Goal: Find specific page/section: Find specific page/section

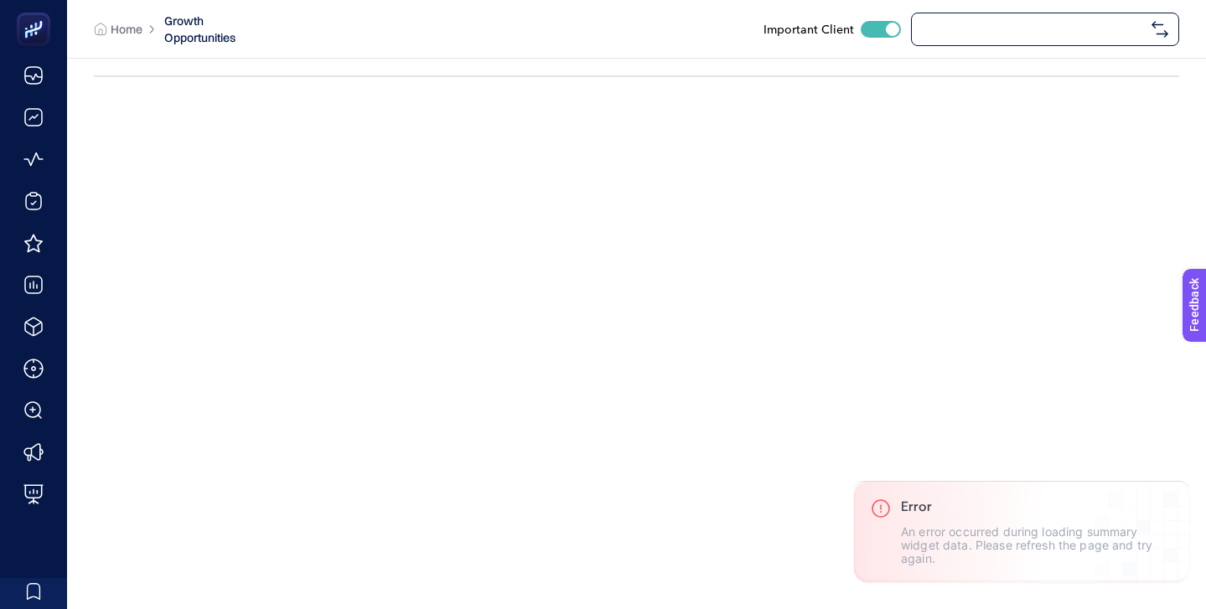
checkbox input "true"
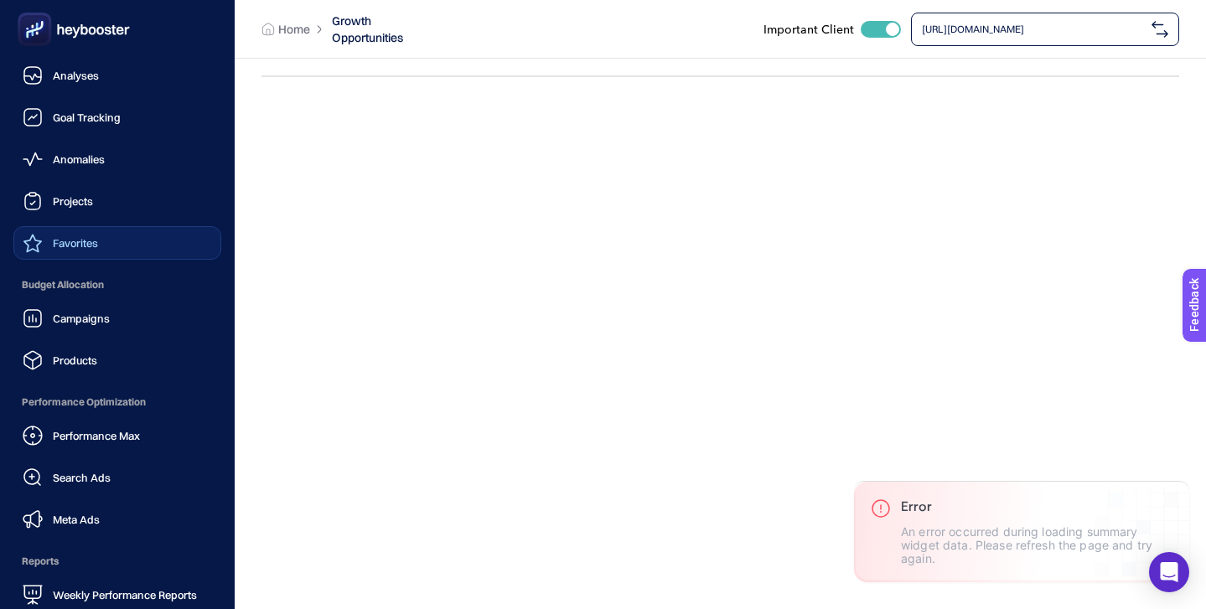
click at [72, 246] on span "Favorites" at bounding box center [75, 242] width 45 height 13
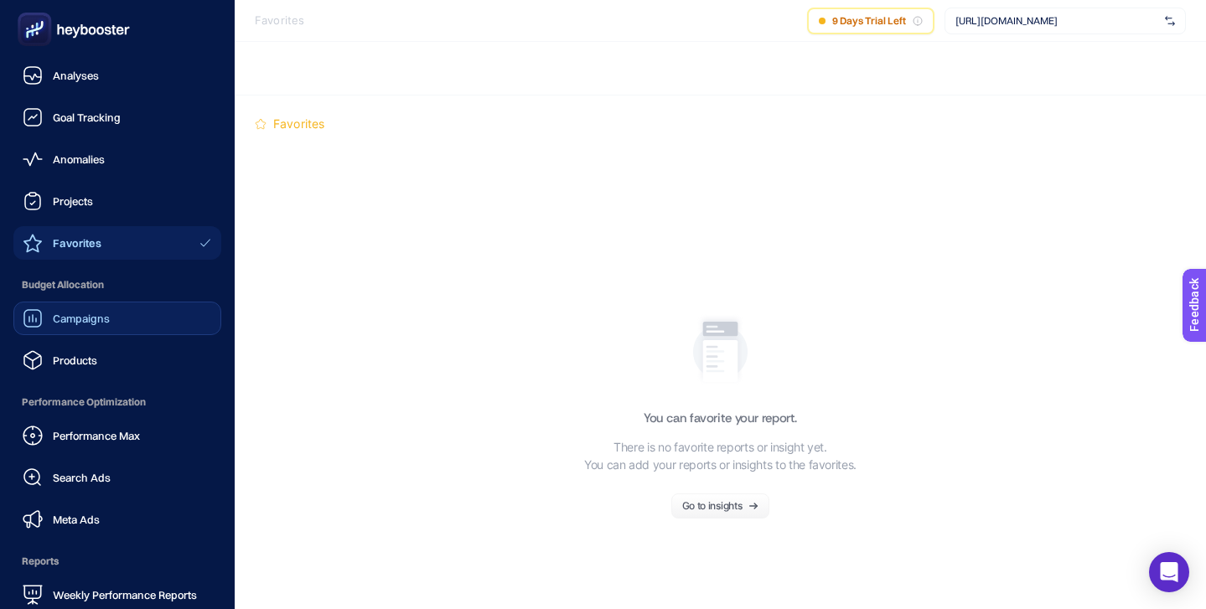
scroll to position [163, 0]
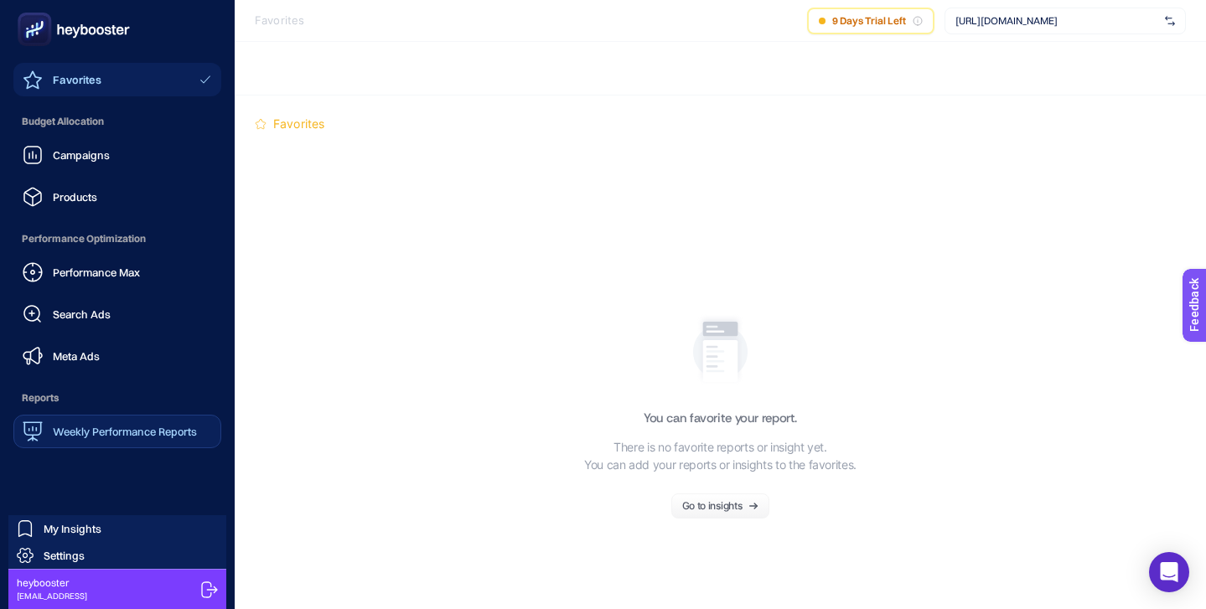
click at [132, 431] on span "Weekly Performance Reports" at bounding box center [125, 431] width 144 height 13
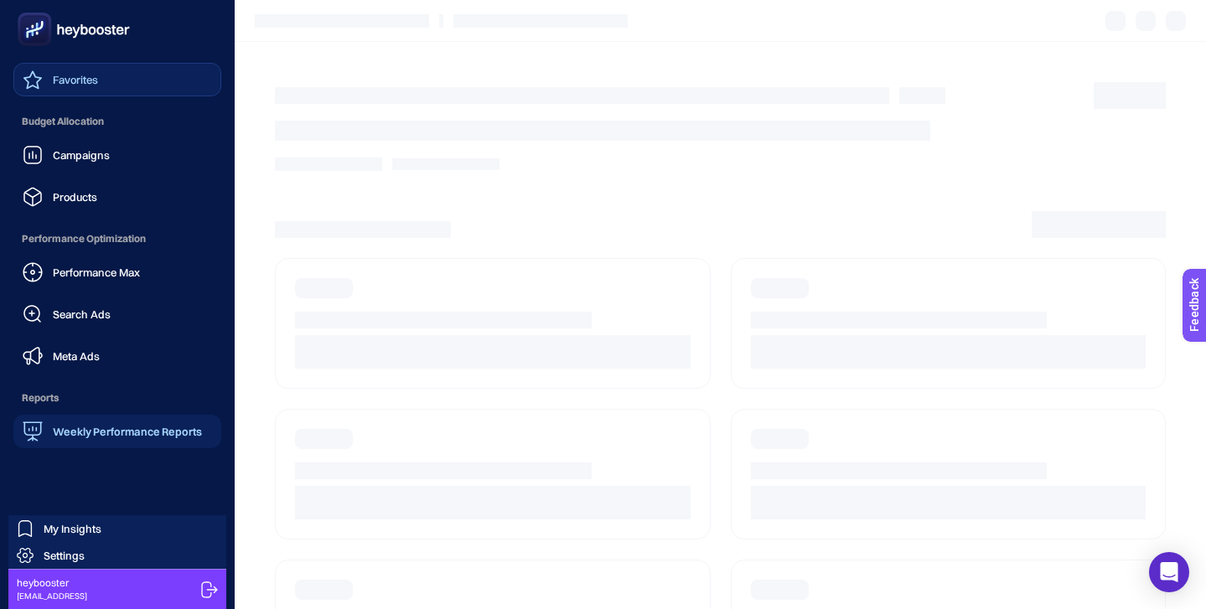
scroll to position [63, 0]
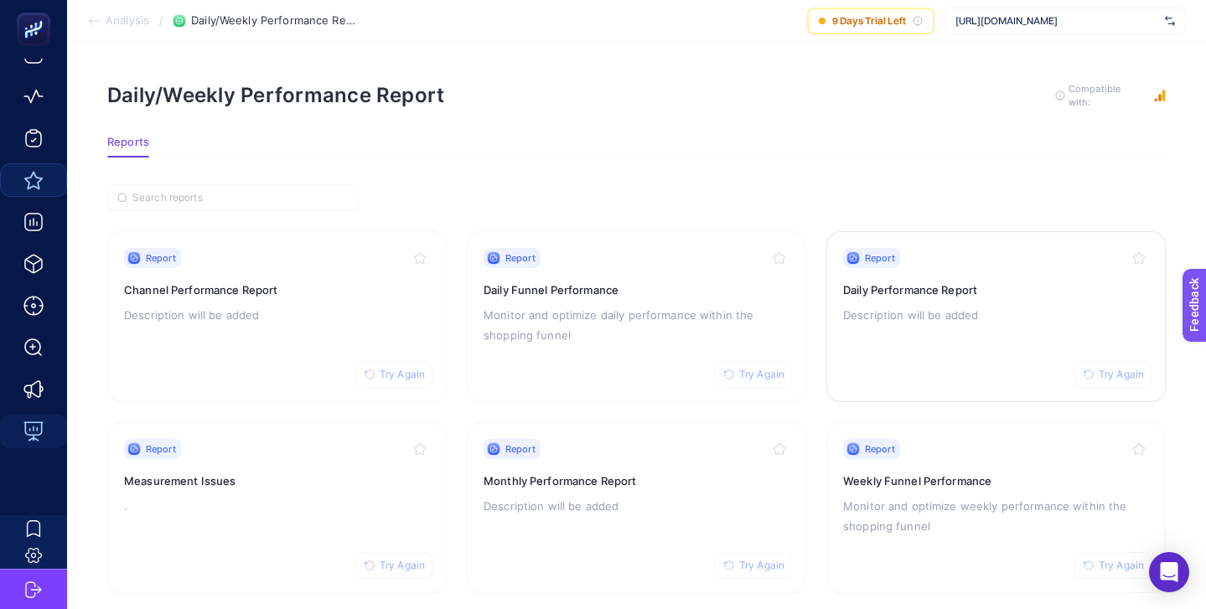
click at [979, 290] on h3 "Daily Performance Report" at bounding box center [996, 290] width 306 height 17
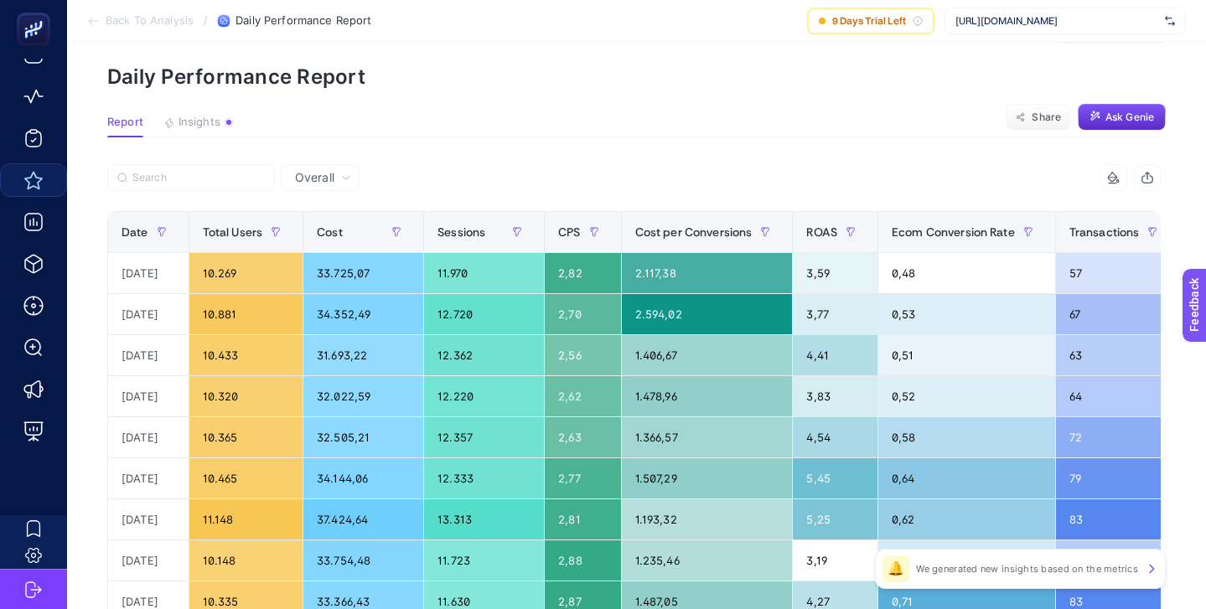
scroll to position [55, 0]
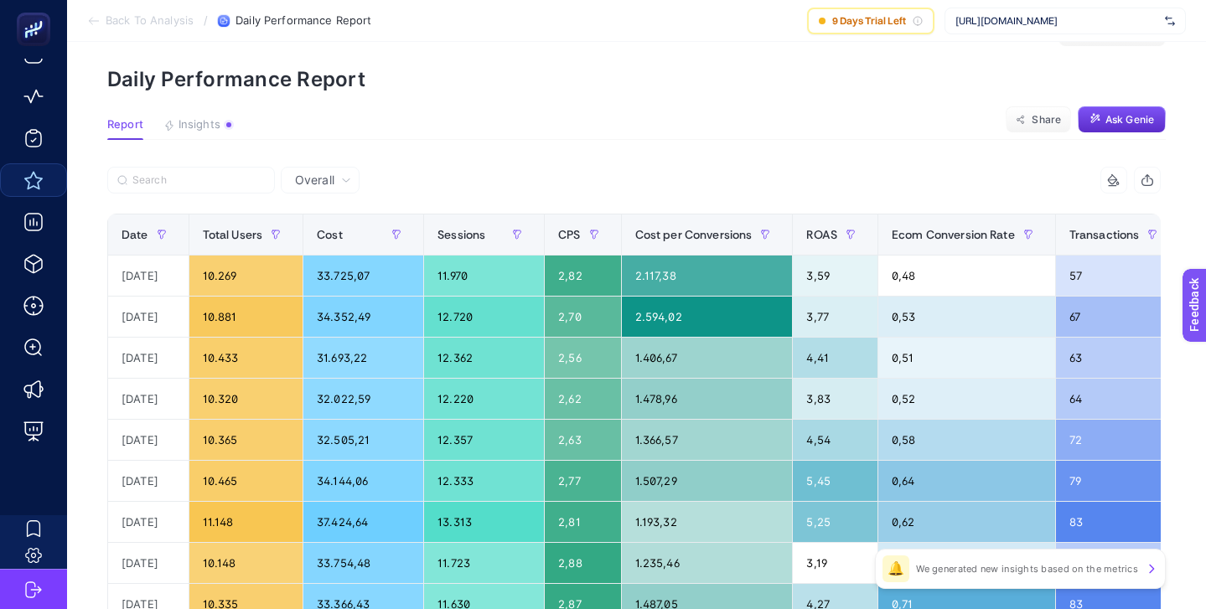
click at [469, 173] on div at bounding box center [370, 185] width 527 height 37
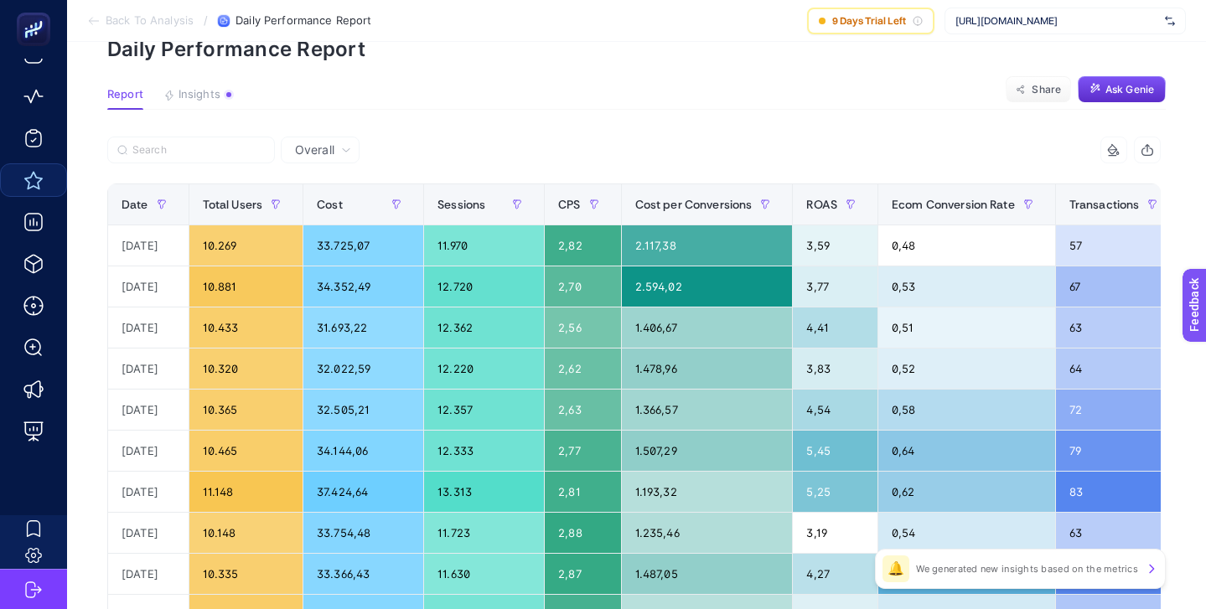
scroll to position [71, 0]
